Goal: Find specific page/section

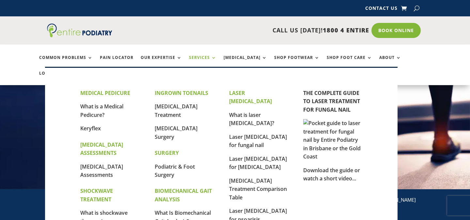
click at [206, 57] on link "Services" at bounding box center [202, 62] width 27 height 14
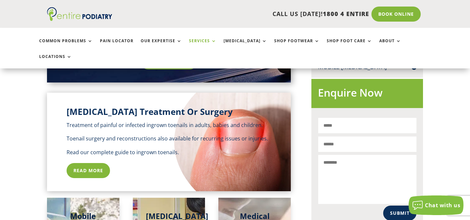
scroll to position [385, 0]
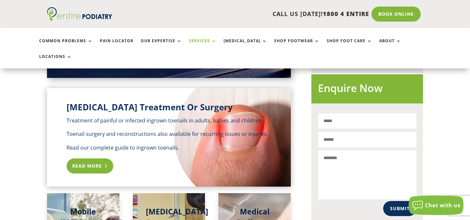
click at [92, 158] on link "Read More" at bounding box center [90, 165] width 47 height 15
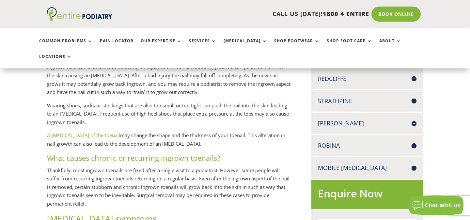
scroll to position [285, 0]
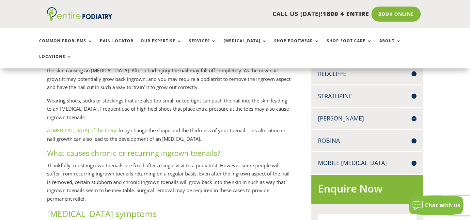
click at [414, 136] on h4 "Robina" at bounding box center [367, 140] width 99 height 8
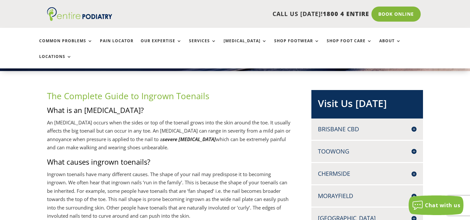
scroll to position [0, 0]
